Goal: Transaction & Acquisition: Purchase product/service

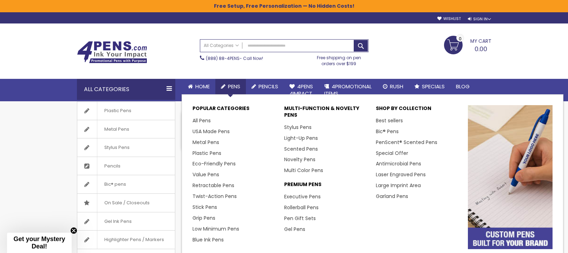
click at [231, 85] on span "Pens" at bounding box center [234, 86] width 12 height 7
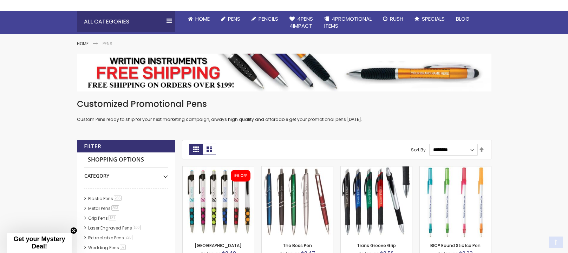
scroll to position [70, 0]
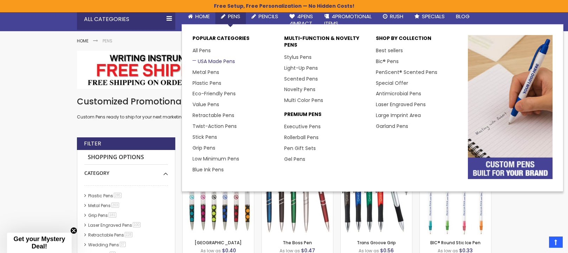
click at [208, 61] on link "USA Made Pens" at bounding box center [213, 61] width 42 height 7
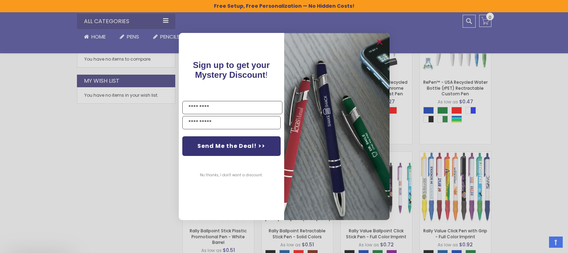
scroll to position [386, 0]
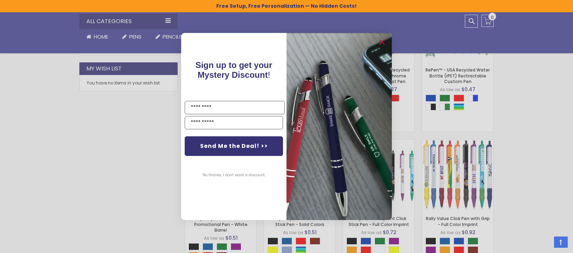
click at [536, 140] on div "Close dialog Sign up to get your Mystery Discount ! Name Email Send Me the Deal…" at bounding box center [286, 126] width 573 height 253
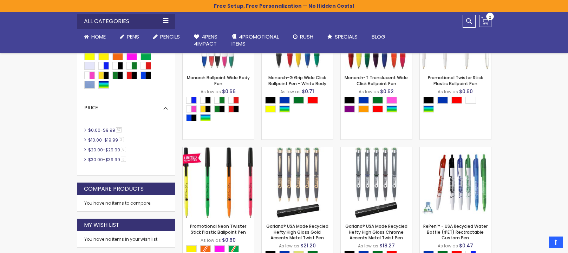
scroll to position [246, 0]
